Goal: Check status: Check status

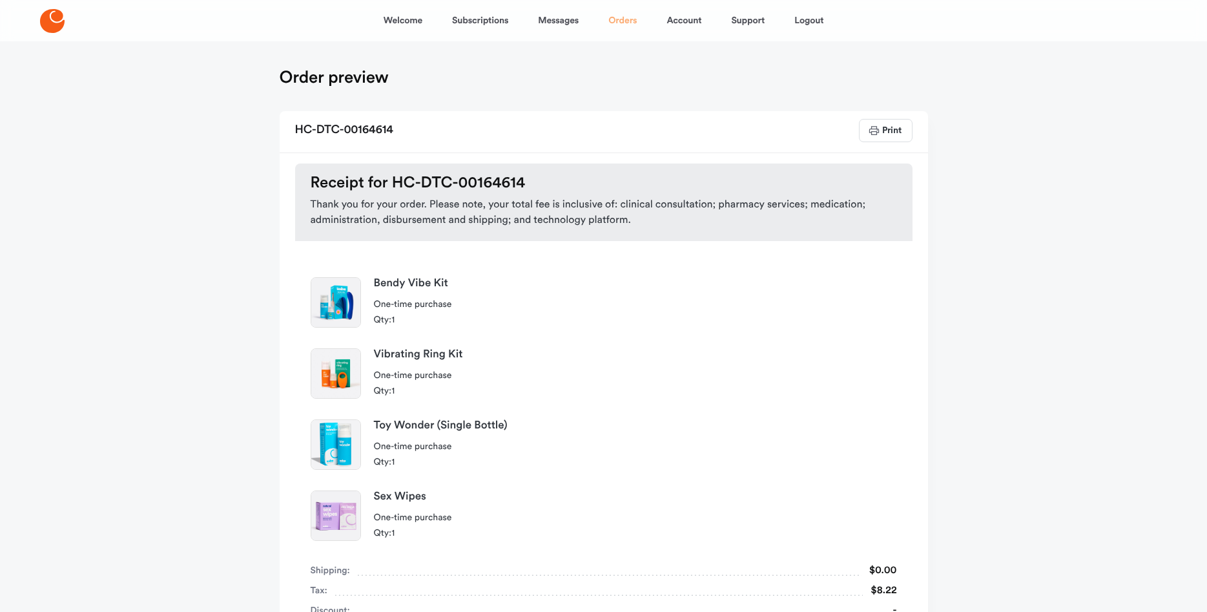
click at [622, 17] on link "Orders" at bounding box center [622, 20] width 28 height 31
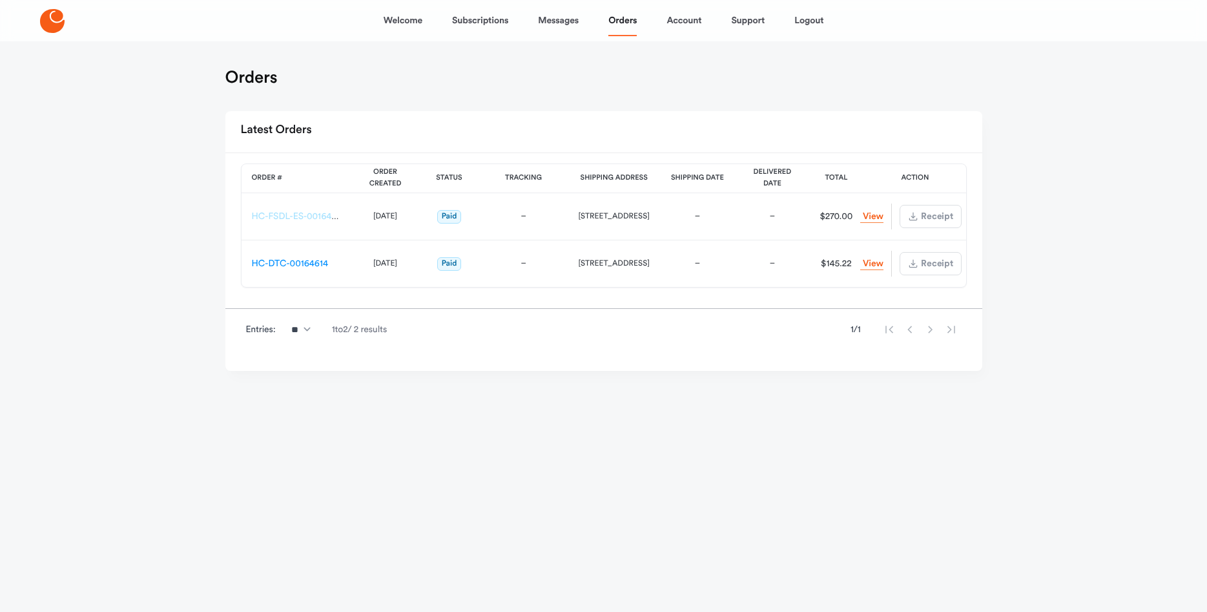
click at [313, 217] on link "HC-FSDL-ES-00164617" at bounding box center [298, 216] width 93 height 9
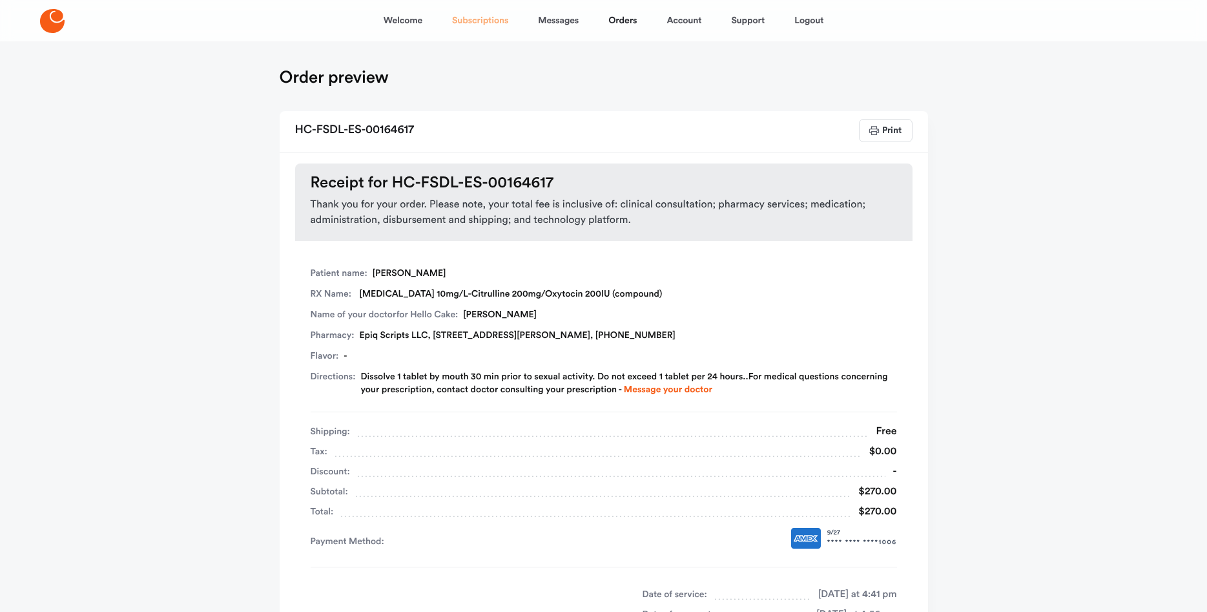
click at [459, 19] on link "Subscriptions" at bounding box center [480, 20] width 56 height 31
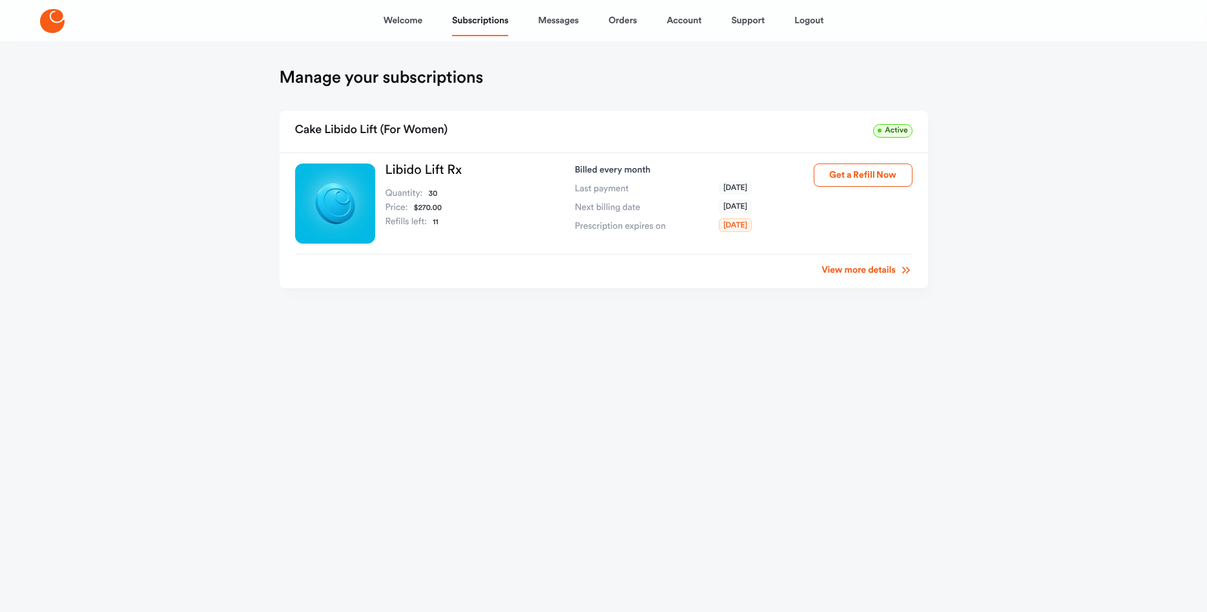
click at [860, 269] on link "View more details" at bounding box center [867, 270] width 90 height 13
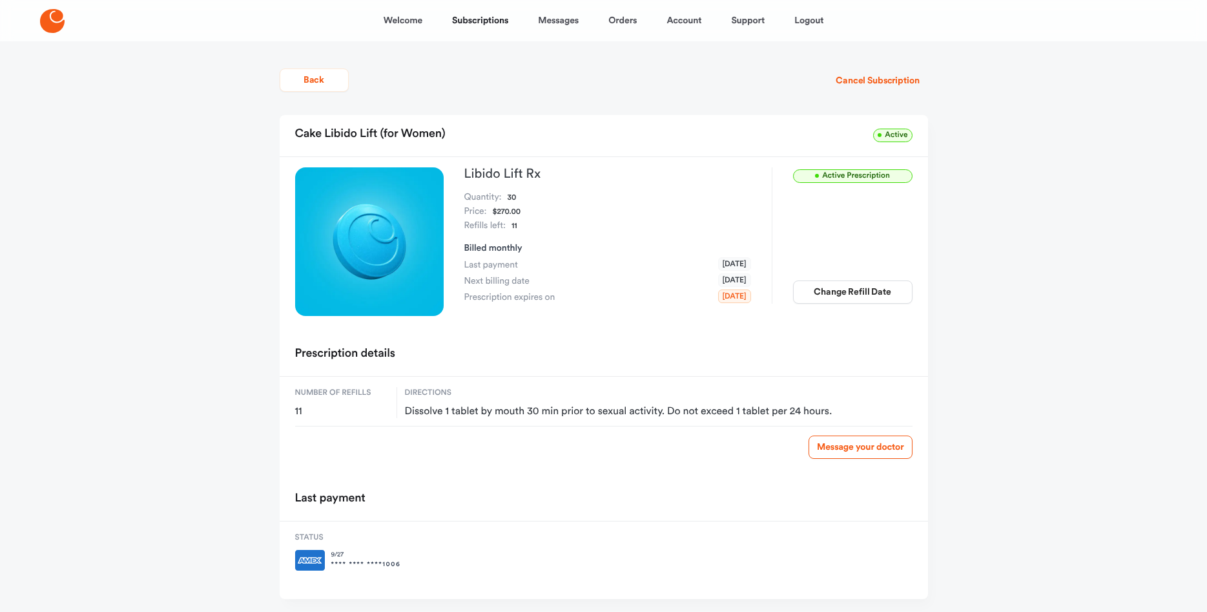
drag, startPoint x: 836, startPoint y: 288, endPoint x: 927, endPoint y: 286, distance: 90.4
click at [927, 286] on div "Active Prescription Libido Lift Rx Quantity: 30 Price: $270.00 Refills left: 11…" at bounding box center [604, 246] width 648 height 178
